Goal: Find contact information: Find contact information

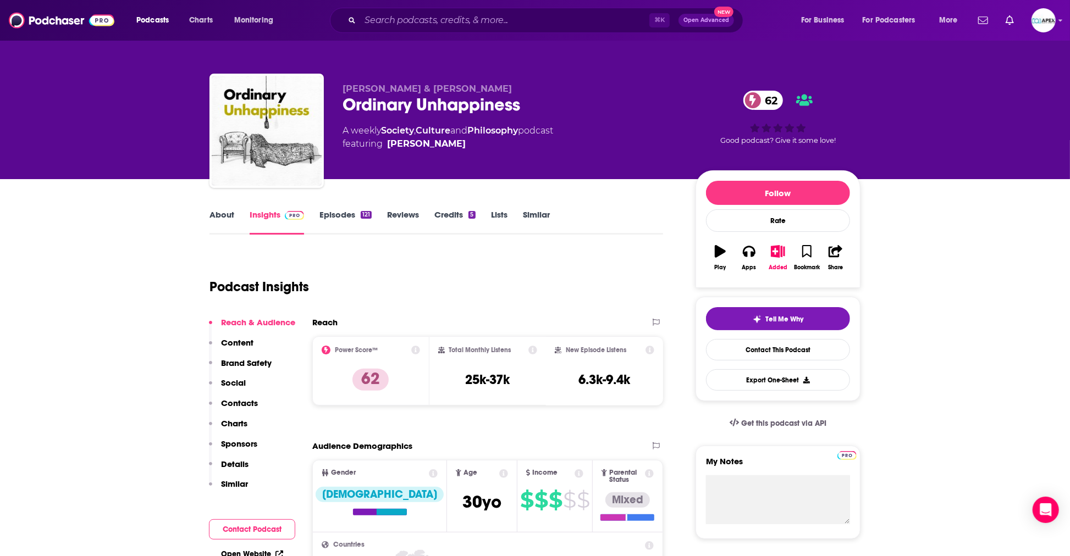
click at [210, 213] on link "About" at bounding box center [222, 222] width 25 height 25
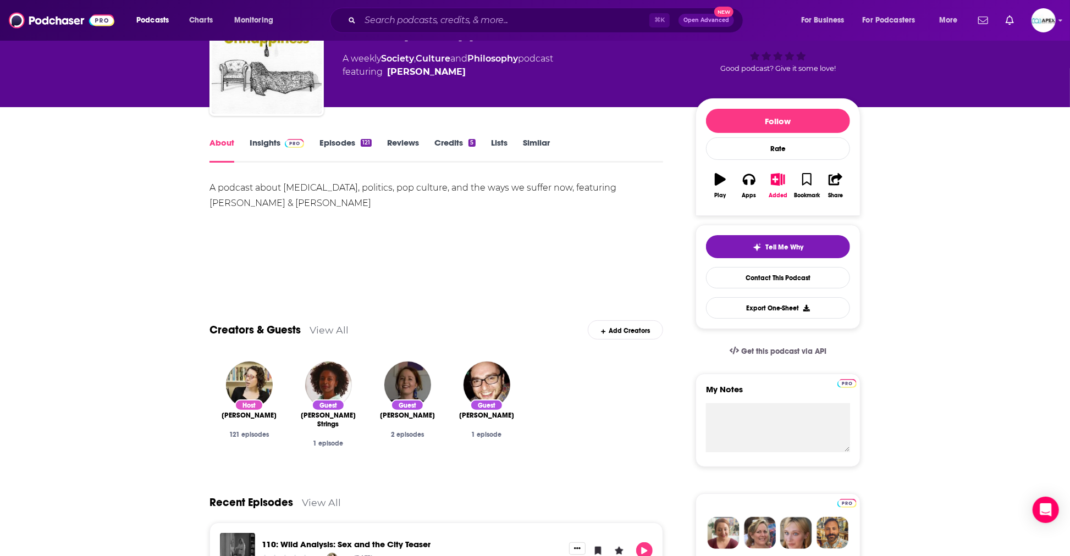
scroll to position [57, 0]
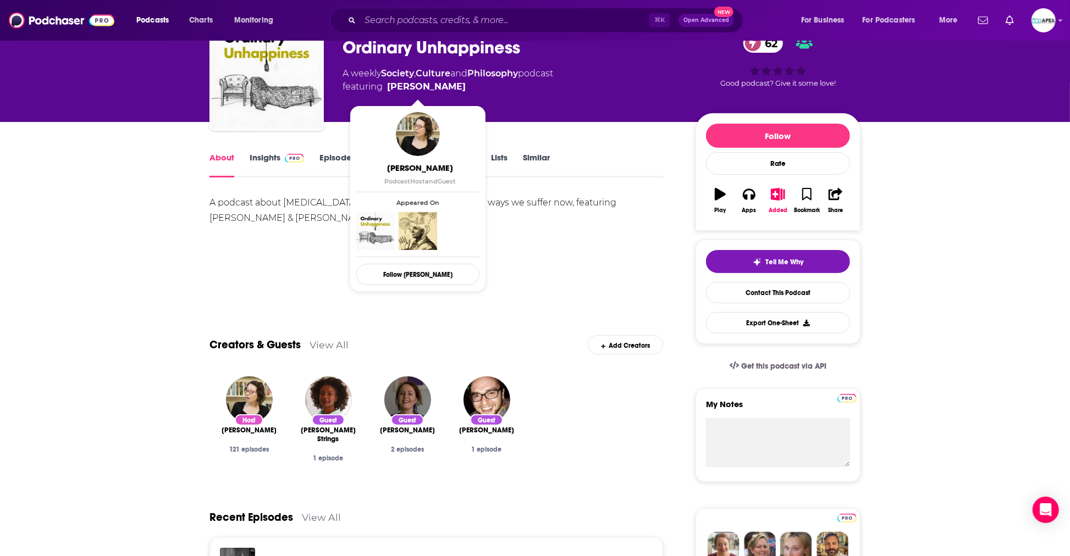
drag, startPoint x: 466, startPoint y: 92, endPoint x: 448, endPoint y: 87, distance: 18.7
click at [448, 87] on span "featuring [PERSON_NAME]" at bounding box center [448, 86] width 211 height 13
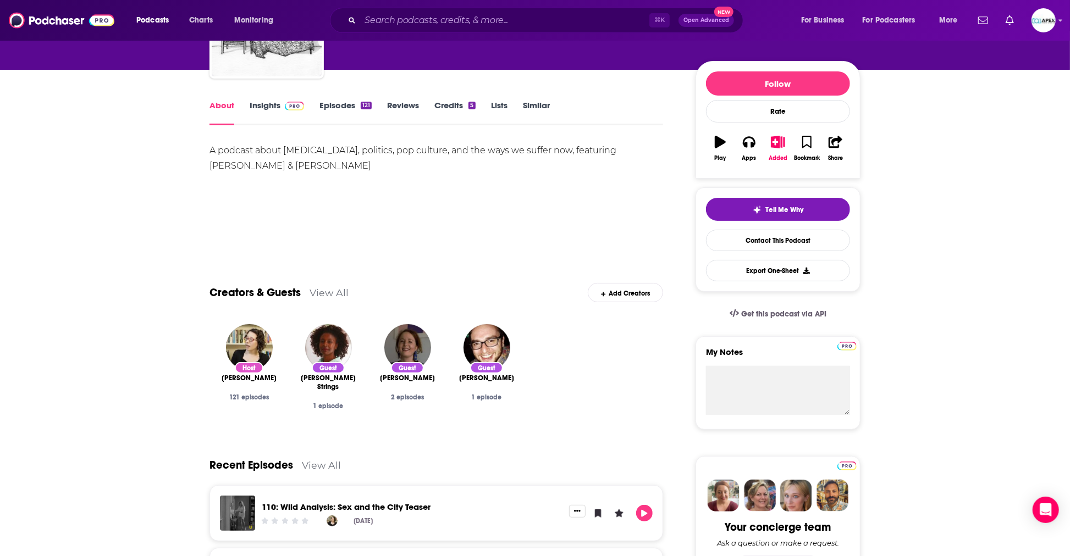
scroll to position [67, 0]
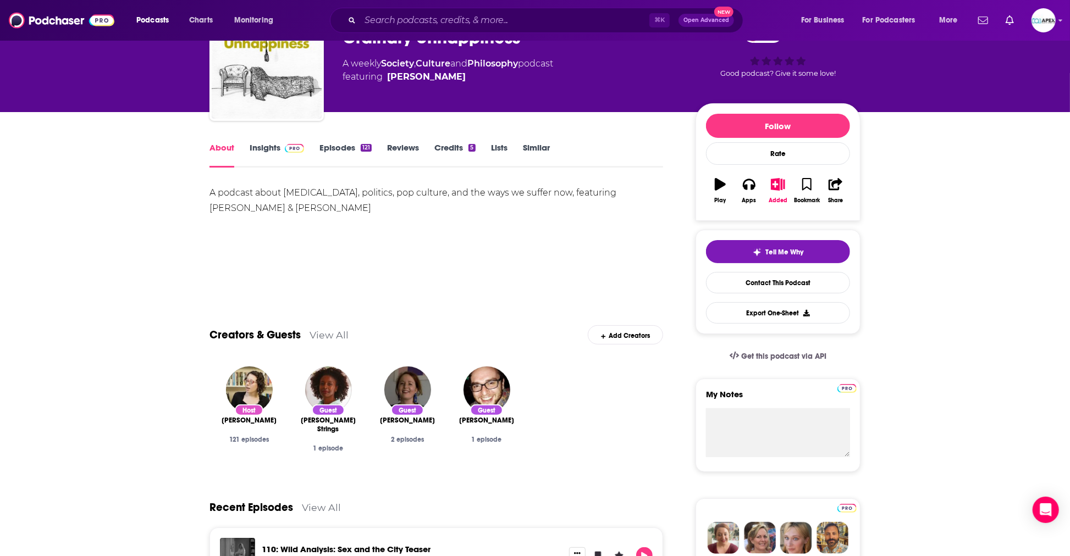
click at [257, 154] on link "Insights" at bounding box center [277, 154] width 54 height 25
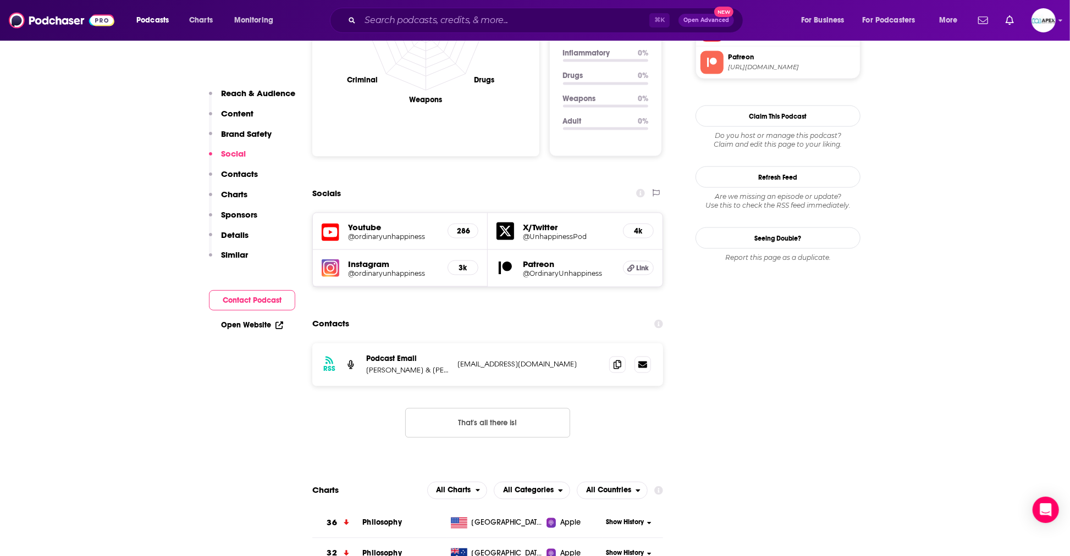
scroll to position [1154, 0]
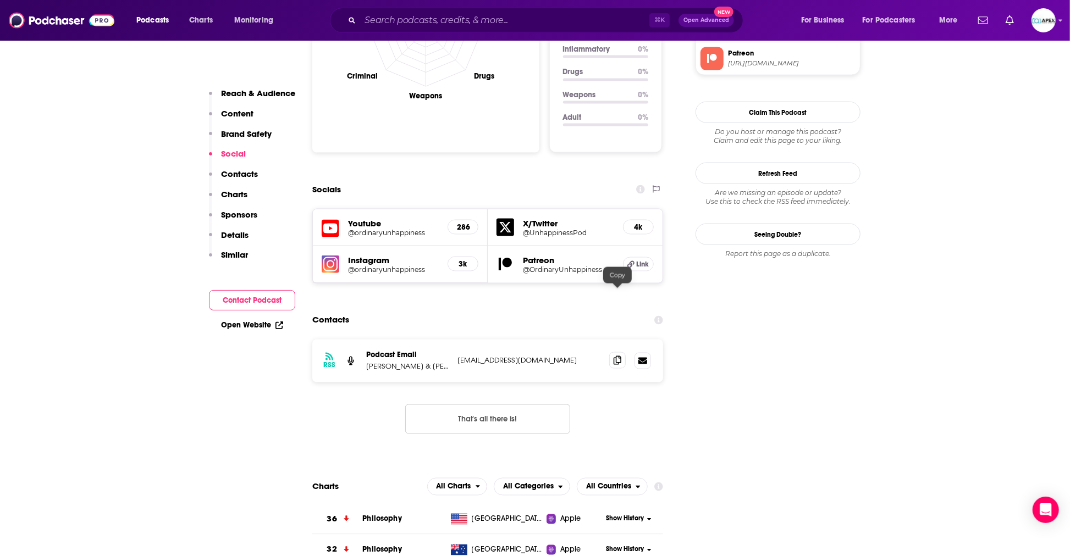
click at [618, 356] on icon at bounding box center [618, 360] width 8 height 9
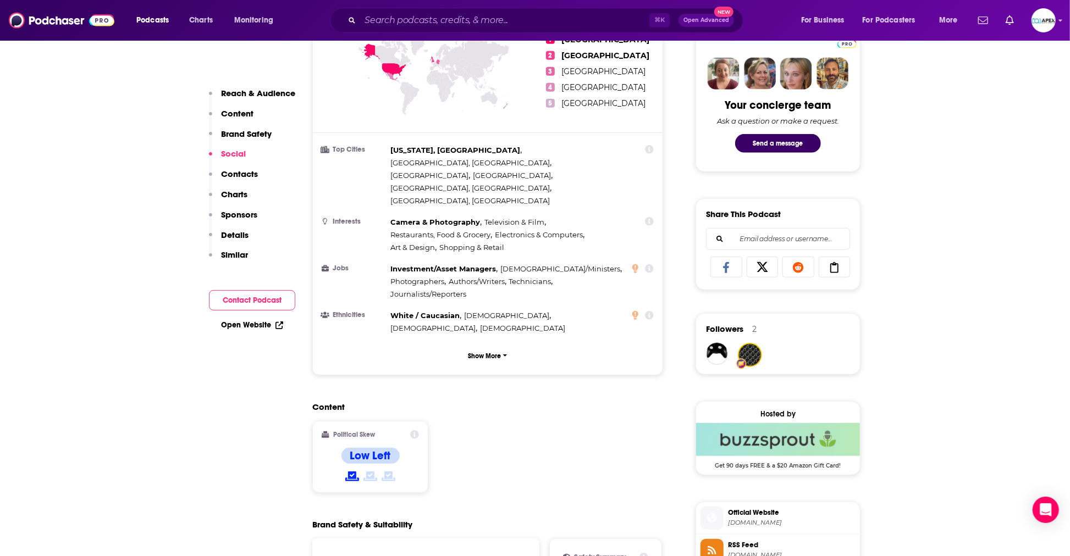
scroll to position [0, 0]
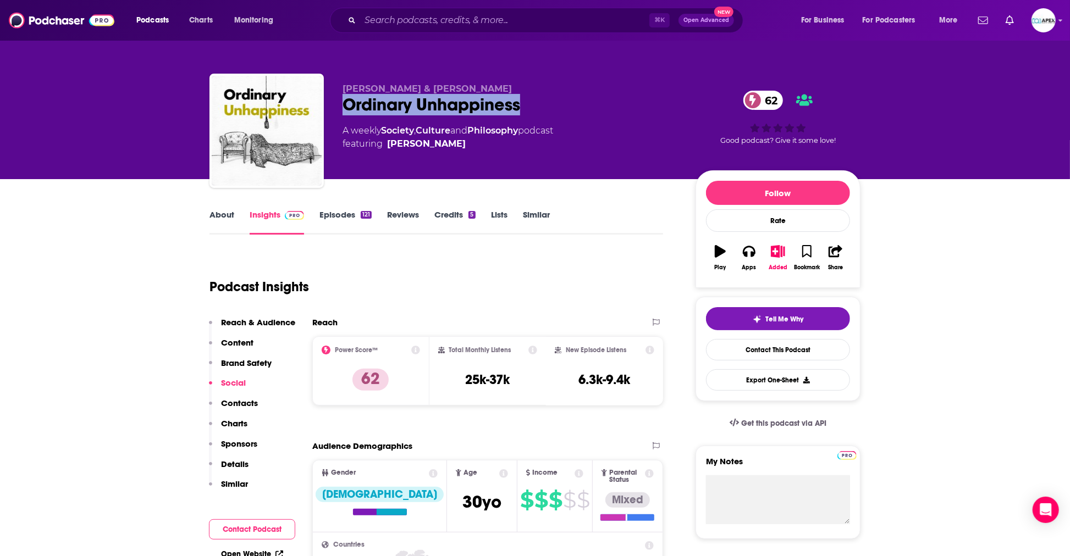
drag, startPoint x: 524, startPoint y: 109, endPoint x: 335, endPoint y: 107, distance: 188.6
click at [335, 107] on div "[PERSON_NAME] & [PERSON_NAME] Unhappiness 62 A weekly Society , Culture and Phi…" at bounding box center [535, 133] width 651 height 119
copy h2 "Ordinary Unhappiness"
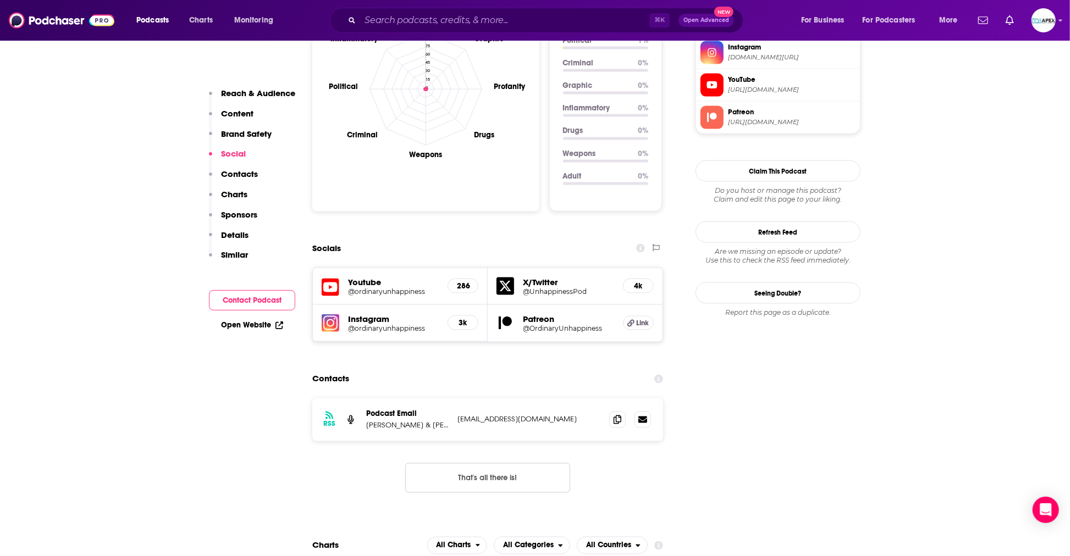
scroll to position [1288, 0]
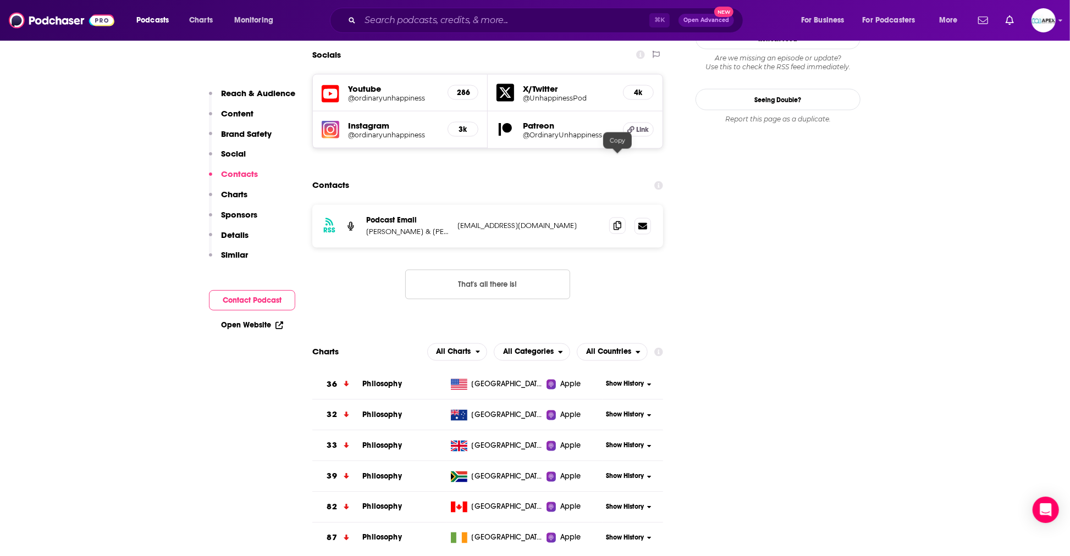
click at [620, 218] on span at bounding box center [617, 226] width 16 height 16
